Goal: Check status: Check status

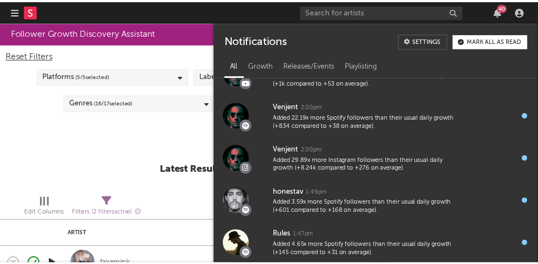
scroll to position [557, 0]
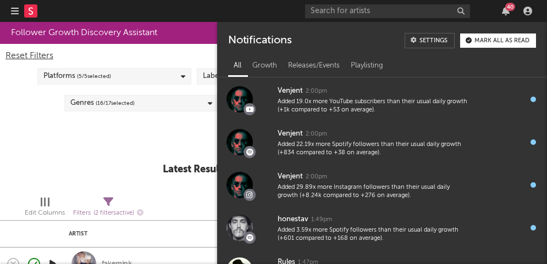
click at [501, 8] on div "40" at bounding box center [505, 11] width 16 height 9
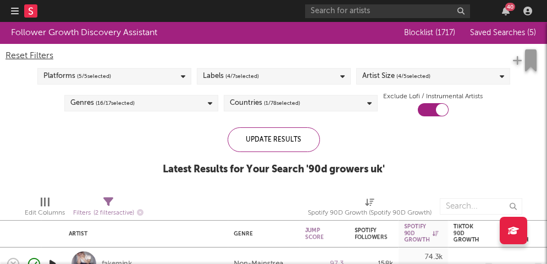
click at [327, 20] on div "40" at bounding box center [420, 11] width 231 height 22
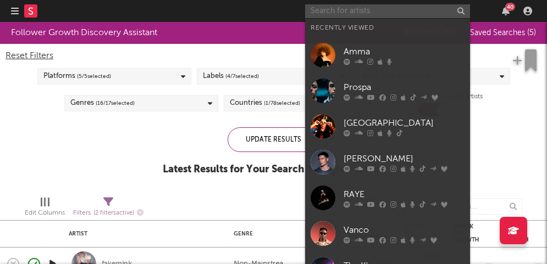
click at [329, 13] on input "text" at bounding box center [387, 11] width 165 height 14
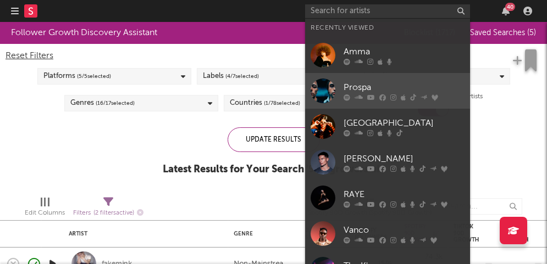
click at [367, 85] on div "Prospa" at bounding box center [403, 87] width 121 height 13
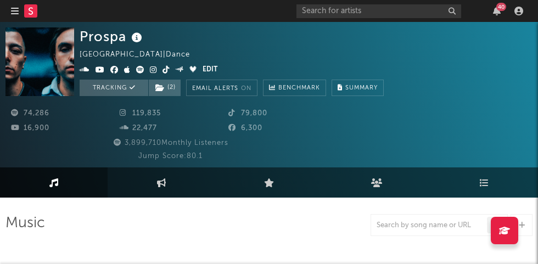
select select "6m"
click at [502, 18] on div "40" at bounding box center [412, 11] width 231 height 22
click at [498, 13] on icon "button" at bounding box center [497, 11] width 8 height 9
